Goal: Task Accomplishment & Management: Manage account settings

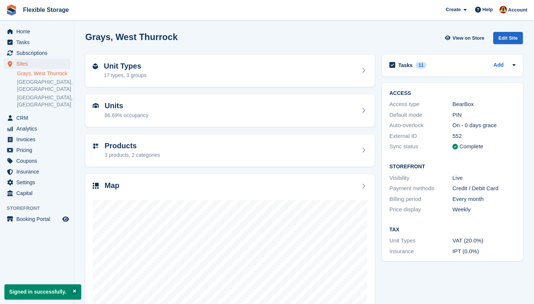
click at [24, 30] on span "Home" at bounding box center [38, 31] width 45 height 10
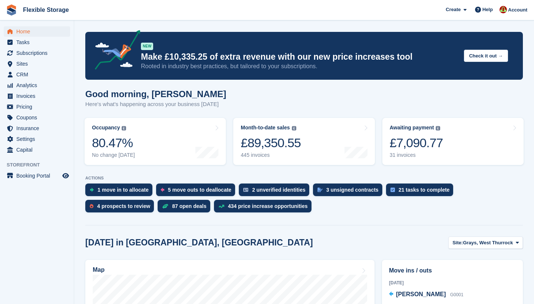
click at [39, 53] on span "Subscriptions" at bounding box center [38, 53] width 45 height 10
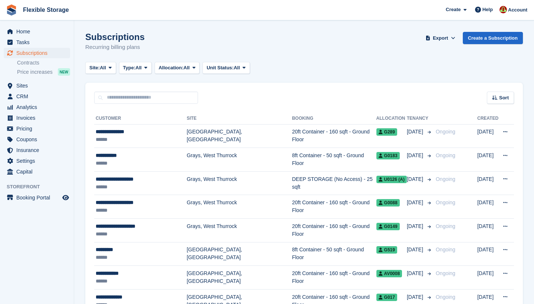
click at [142, 71] on button "Type: All" at bounding box center [135, 68] width 33 height 12
click at [141, 103] on link "Upcoming" at bounding box center [154, 98] width 65 height 13
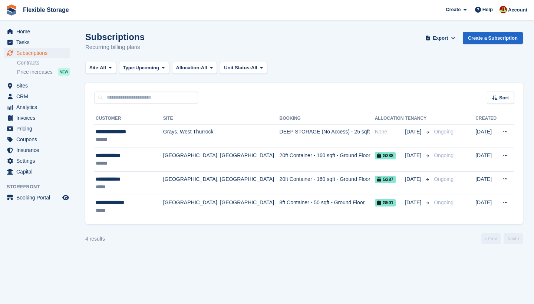
click at [166, 70] on span at bounding box center [163, 68] width 6 height 6
click at [154, 88] on link "All" at bounding box center [154, 85] width 65 height 13
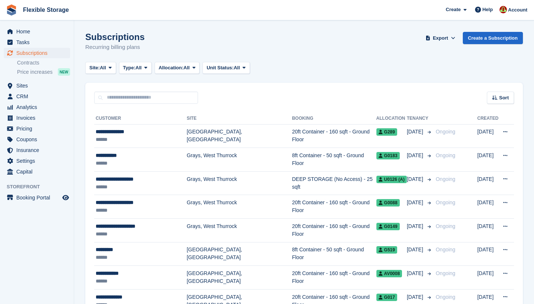
click at [142, 70] on span "All" at bounding box center [138, 67] width 6 height 7
click at [145, 141] on link "Ending" at bounding box center [154, 138] width 65 height 13
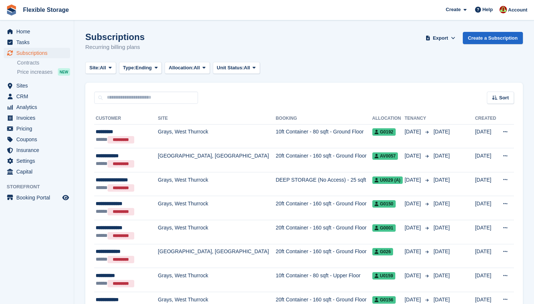
click at [499, 102] on div "Sort" at bounding box center [500, 98] width 27 height 12
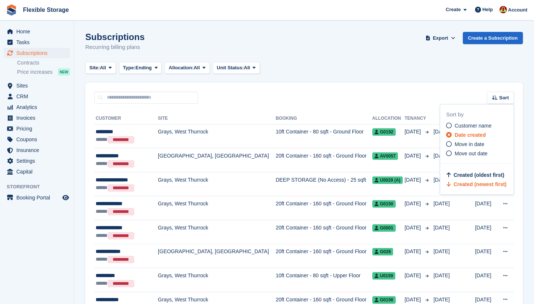
click at [465, 153] on span "Move out date" at bounding box center [471, 154] width 33 height 6
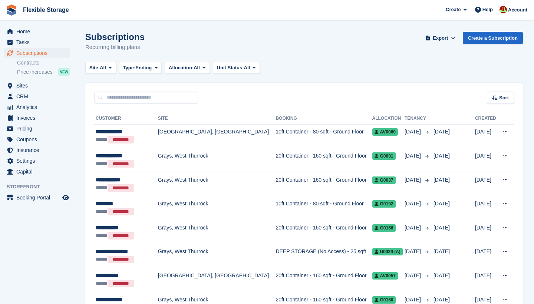
click at [497, 99] on icon at bounding box center [495, 97] width 6 height 5
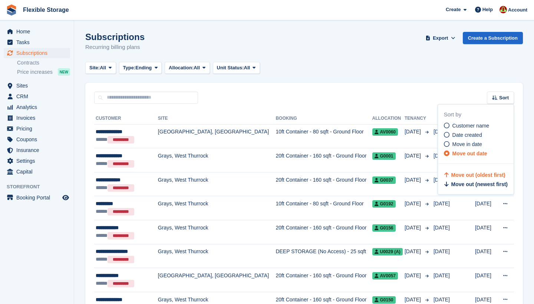
click at [461, 184] on span "Move out (newest first)" at bounding box center [480, 184] width 56 height 6
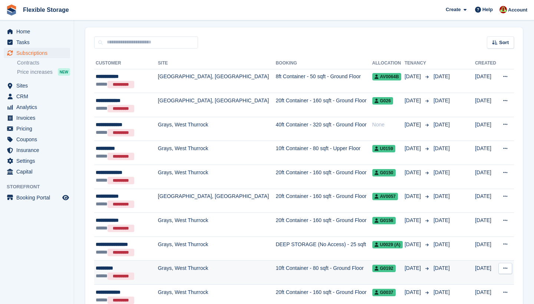
scroll to position [55, 0]
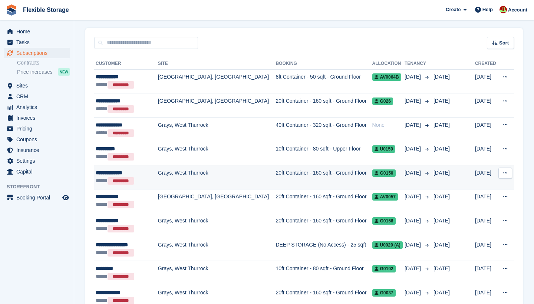
click at [493, 42] on icon at bounding box center [495, 42] width 6 height 5
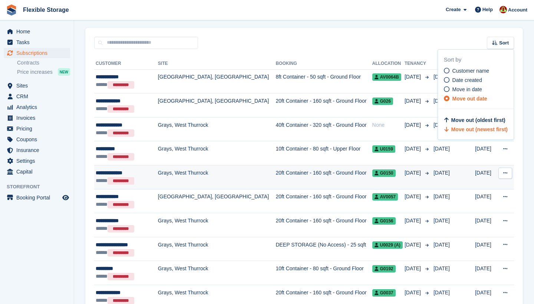
click at [462, 122] on span "Move out (oldest first)" at bounding box center [479, 120] width 54 height 6
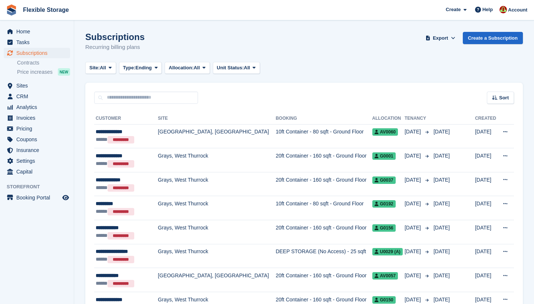
click at [151, 69] on span "Ending" at bounding box center [143, 67] width 16 height 7
click at [224, 92] on div "Sort Sort by Customer name Date created Move in date Move out date Move out (ol…" at bounding box center [304, 93] width 438 height 21
click at [244, 67] on span "Unit Status:" at bounding box center [230, 67] width 27 height 7
click at [191, 70] on span "Allocation:" at bounding box center [181, 67] width 25 height 7
click at [187, 114] on link "Unallocated" at bounding box center [200, 111] width 65 height 13
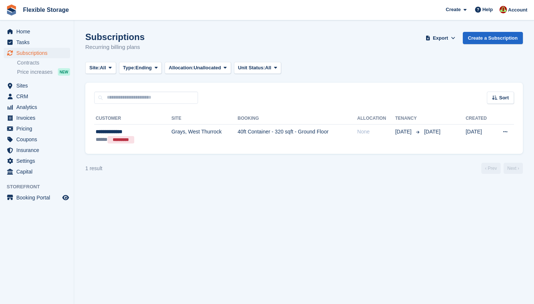
click at [207, 65] on span "Unallocated" at bounding box center [207, 67] width 27 height 7
click at [199, 89] on link "All" at bounding box center [200, 85] width 65 height 13
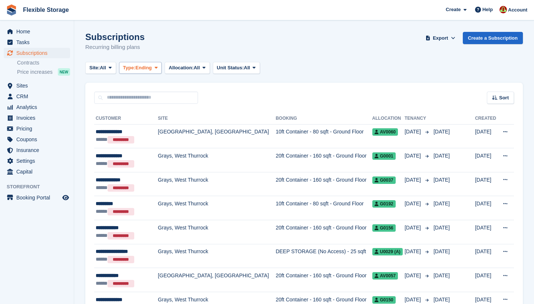
drag, startPoint x: 199, startPoint y: 89, endPoint x: 148, endPoint y: 72, distance: 53.1
click at [148, 72] on button "Type: Ending" at bounding box center [140, 68] width 43 height 12
click at [46, 32] on span "Home" at bounding box center [38, 31] width 45 height 10
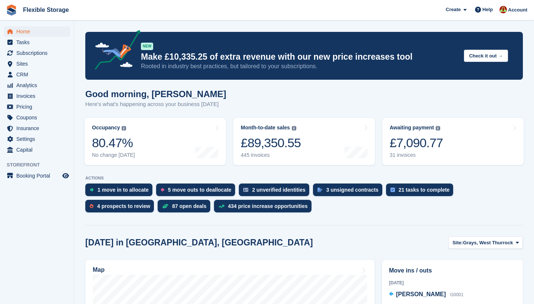
click at [477, 146] on link "Awaiting payment The total outstanding balance on all open invoices. £7,090.77 …" at bounding box center [453, 141] width 141 height 47
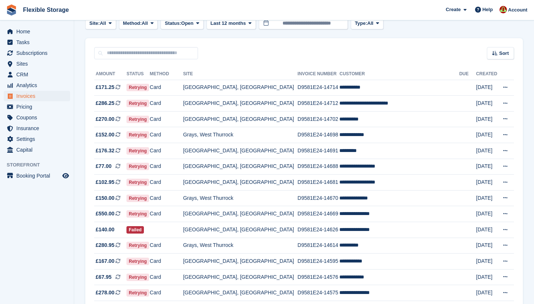
scroll to position [42, 0]
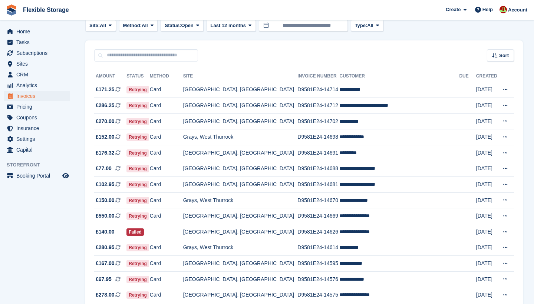
click at [32, 32] on span "Home" at bounding box center [38, 31] width 45 height 10
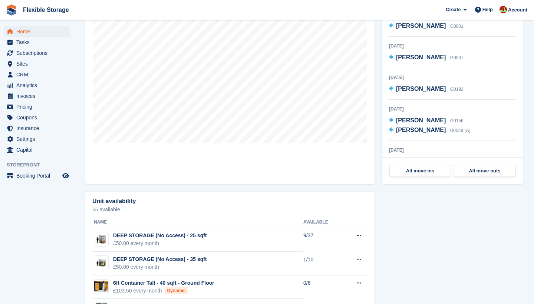
scroll to position [269, 0]
